Goal: Check status: Check status

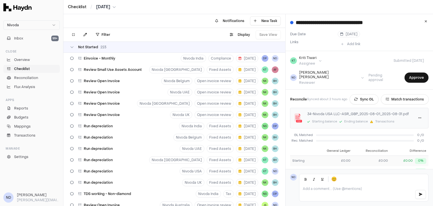
scroll to position [1139, 0]
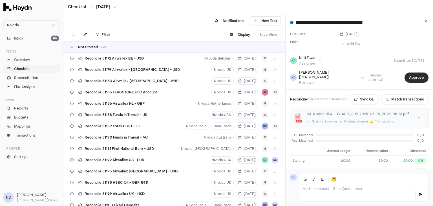
click at [407, 72] on button "Approve" at bounding box center [417, 77] width 24 height 10
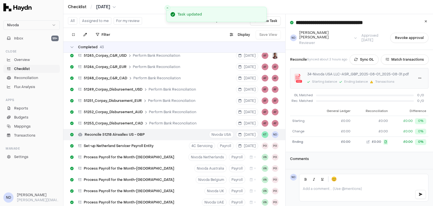
scroll to position [3027, 0]
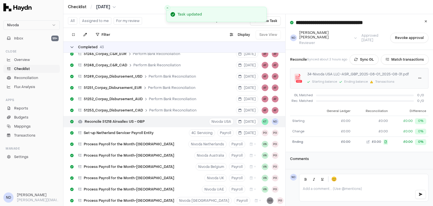
click at [75, 47] on div "Completed 43" at bounding box center [87, 47] width 34 height 5
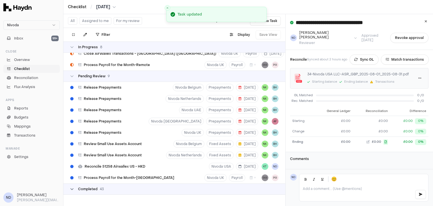
click at [75, 47] on div "In Progress 8" at bounding box center [86, 47] width 32 height 5
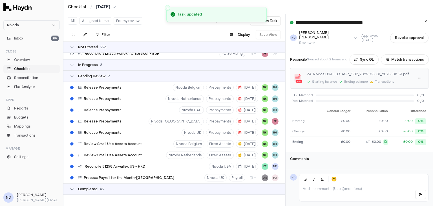
scroll to position [2513, 0]
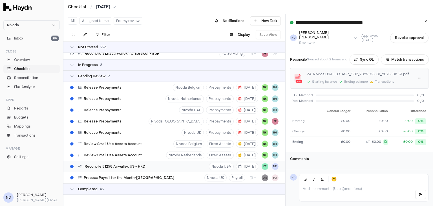
click at [123, 164] on span "Reconcile 51258 Airwallex US - HKD" at bounding box center [115, 166] width 61 height 5
click at [414, 36] on button "Approve" at bounding box center [417, 38] width 24 height 10
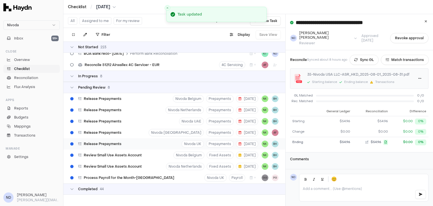
scroll to position [2502, 0]
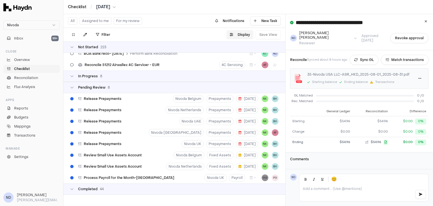
click at [245, 35] on button "Display" at bounding box center [239, 34] width 27 height 9
click at [242, 50] on html "Nivoda Inbox 99+ Close Overview Checklist Reconciliation Flux Analysis Apps Rep…" at bounding box center [216, 103] width 433 height 206
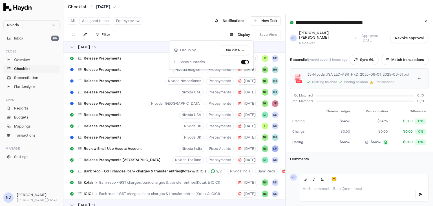
click at [191, 10] on div "Checklist / [DATE]" at bounding box center [248, 7] width 370 height 14
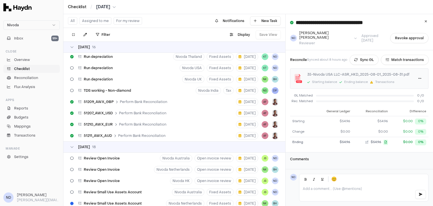
scroll to position [285, 0]
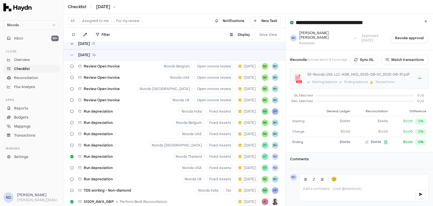
click at [73, 43] on icon at bounding box center [71, 43] width 3 height 3
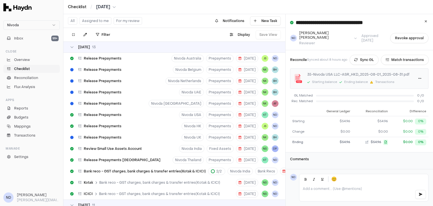
scroll to position [82, 0]
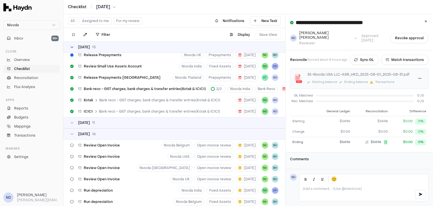
click at [71, 45] on div "[DATE]" at bounding box center [82, 47] width 25 height 5
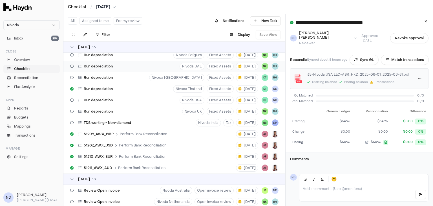
scroll to position [0, 0]
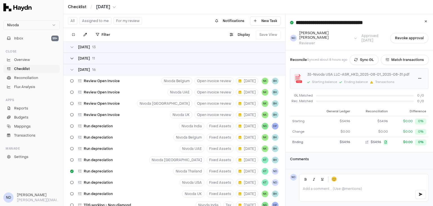
click at [71, 59] on icon at bounding box center [71, 58] width 3 height 3
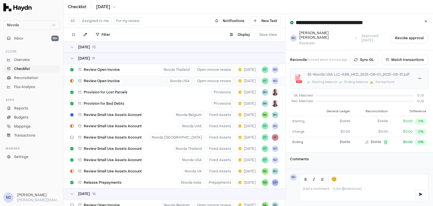
click at [113, 83] on span "Review Open Invoice" at bounding box center [102, 81] width 36 height 5
